Goal: Task Accomplishment & Management: Complete application form

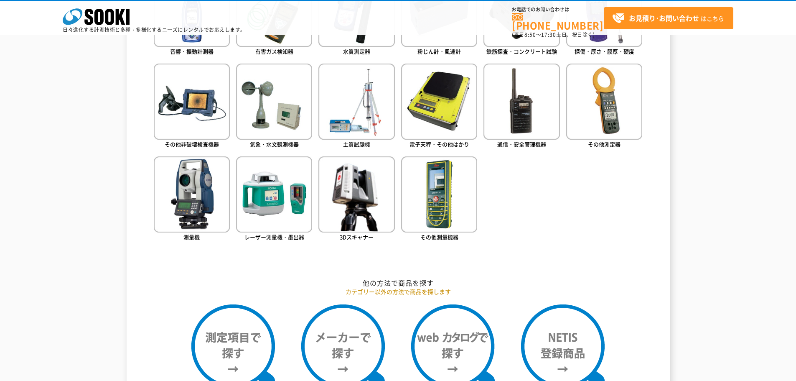
scroll to position [668, 0]
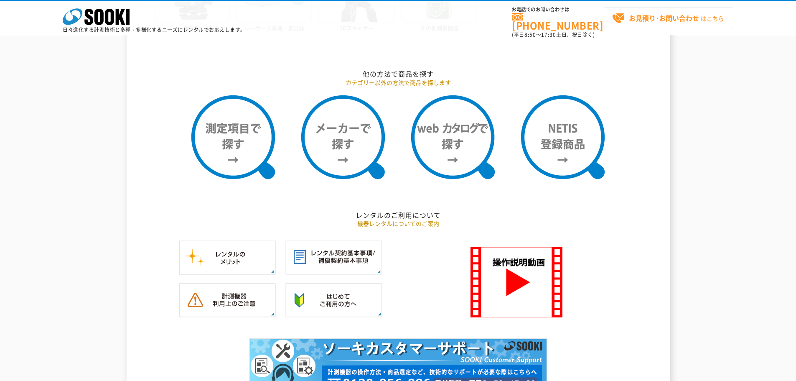
click at [675, 19] on strong "お見積り･お問い合わせ" at bounding box center [664, 18] width 70 height 10
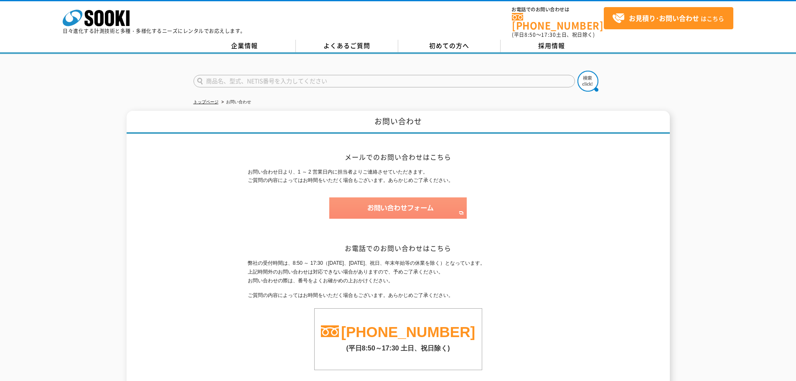
click at [424, 209] on img at bounding box center [397, 207] width 137 height 21
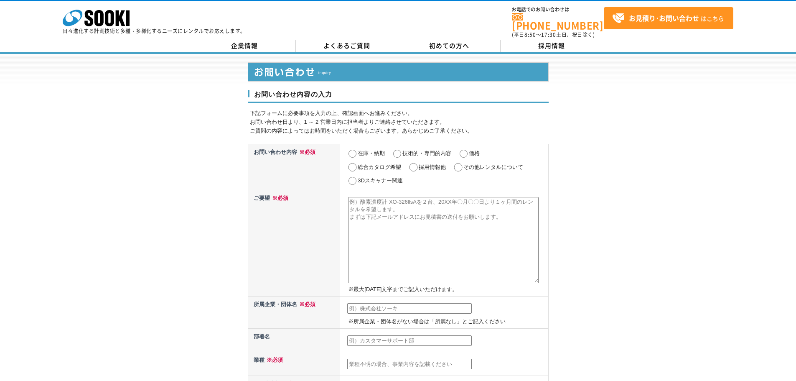
click at [660, 227] on div "お問い合わせ内容の入力 下記フォームに必要事項を入力の上、確認画面へお進みください。 お問い合わせ日より、1 ～ 2 営業日内に担当者よりご連絡させていただき…" at bounding box center [398, 376] width 796 height 645
click at [586, 232] on div "お問い合わせ内容の入力 下記フォームに必要事項を入力の上、確認画面へお進みください。 お問い合わせ日より、1 ～ 2 営業日内に担当者よりご連絡させていただき…" at bounding box center [398, 376] width 796 height 645
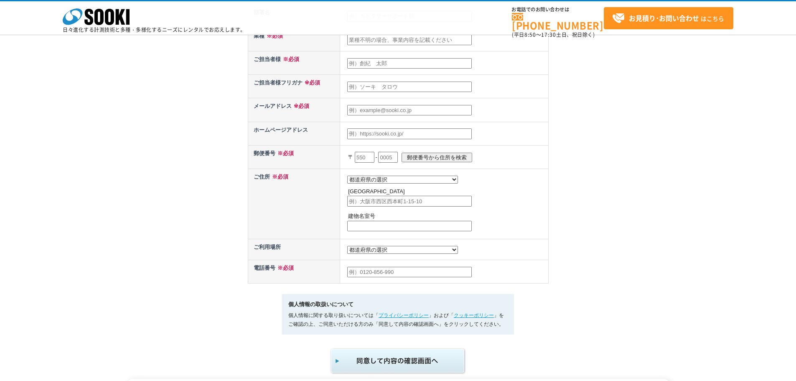
scroll to position [292, 0]
